Goal: Task Accomplishment & Management: Use online tool/utility

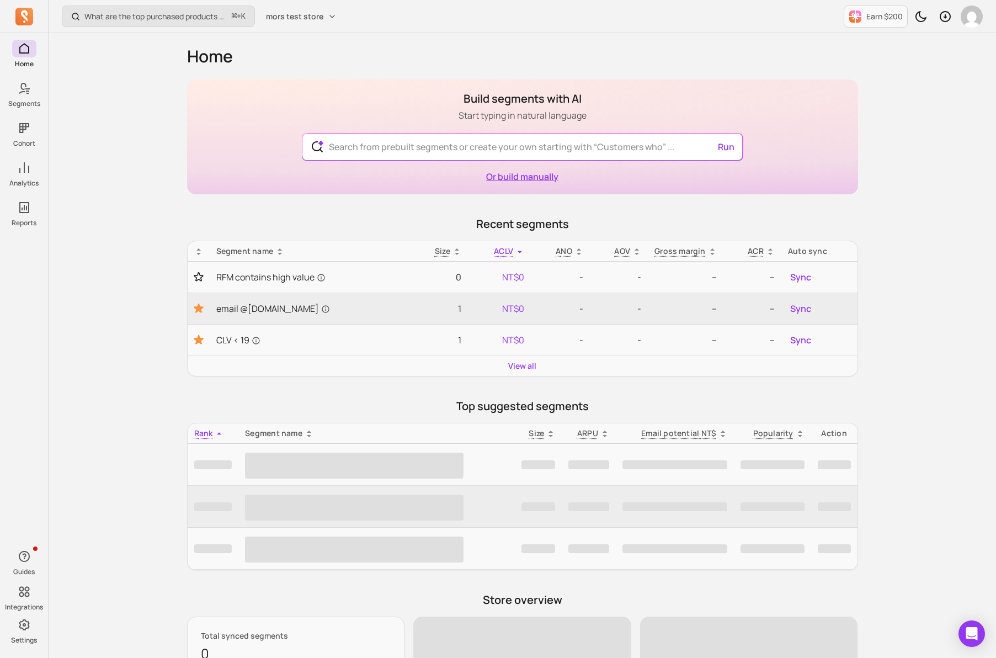
click at [518, 174] on link "Or build manually" at bounding box center [522, 176] width 72 height 12
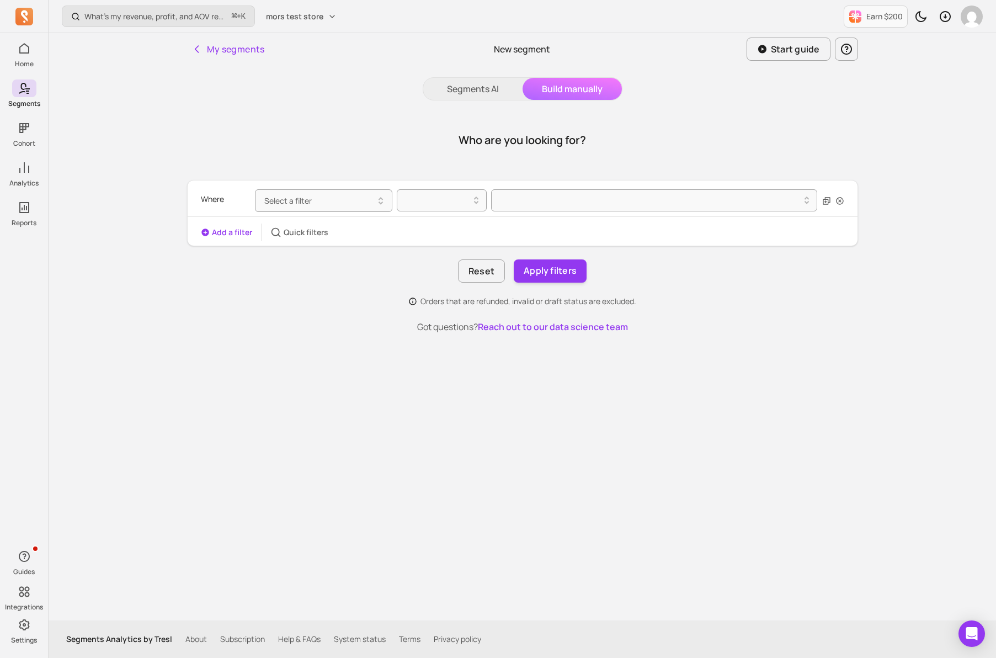
click at [324, 190] on button "Select a filter" at bounding box center [323, 200] width 137 height 23
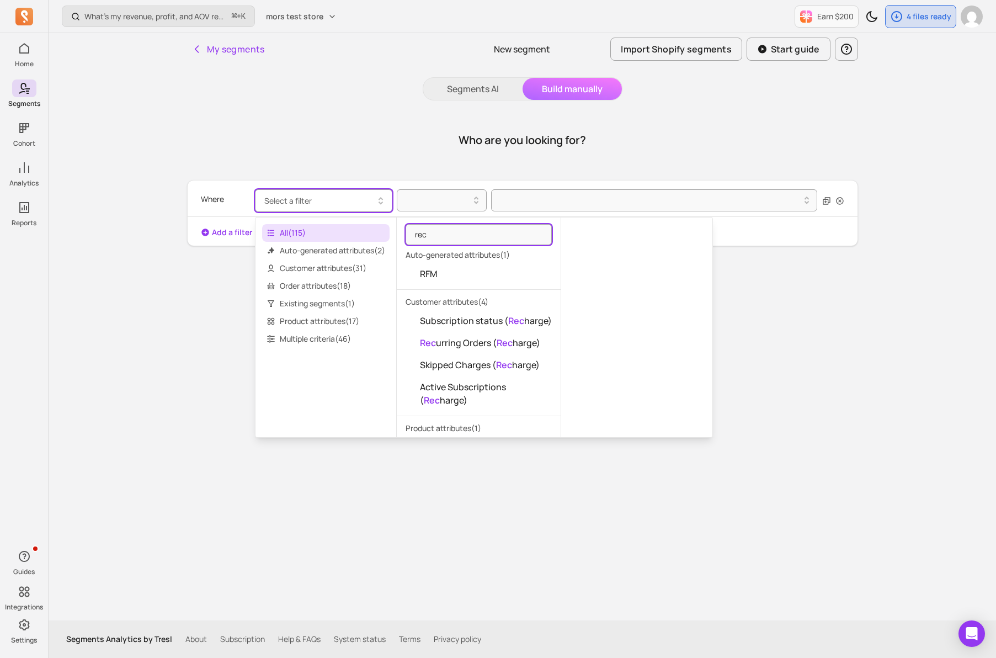
type input "rec"
click at [373, 170] on div "Who are you looking for? Where Select a filter Add a filter Quick filters Reset…" at bounding box center [522, 224] width 671 height 220
